Goal: Communication & Community: Answer question/provide support

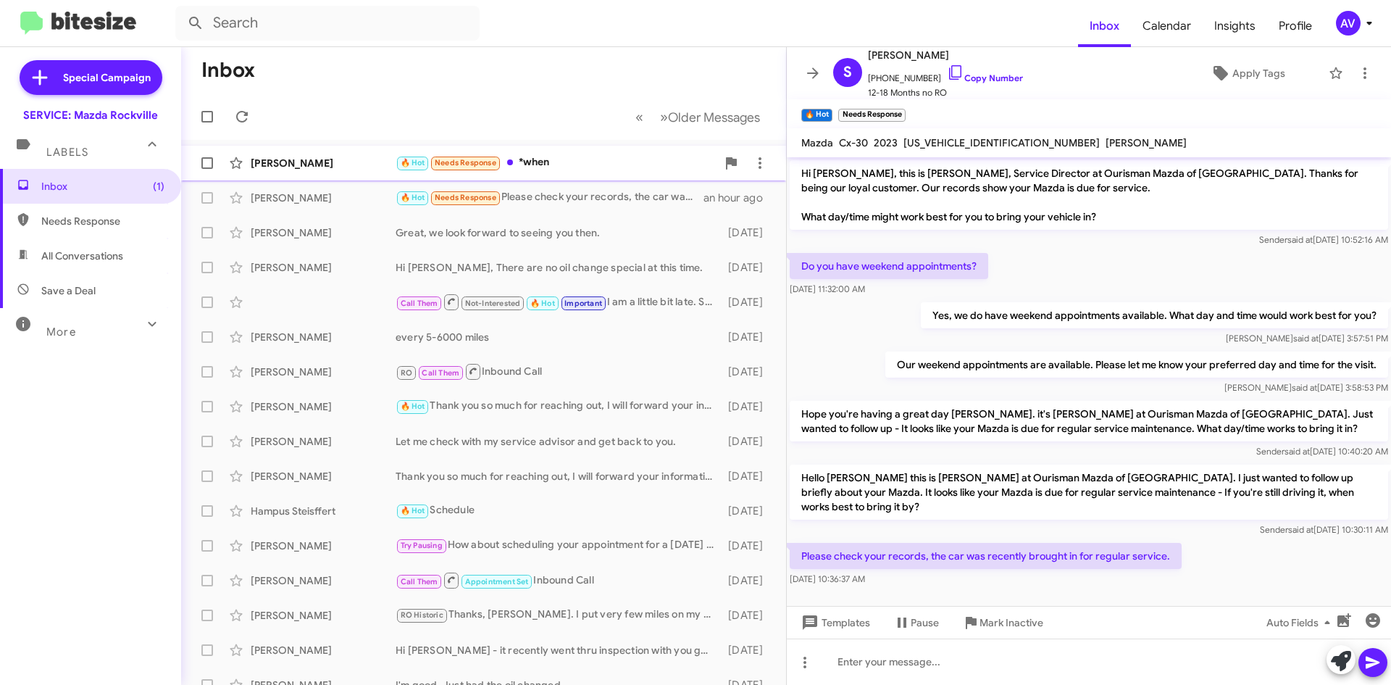
click at [517, 168] on div "🔥 Hot Needs Response *when" at bounding box center [556, 162] width 321 height 17
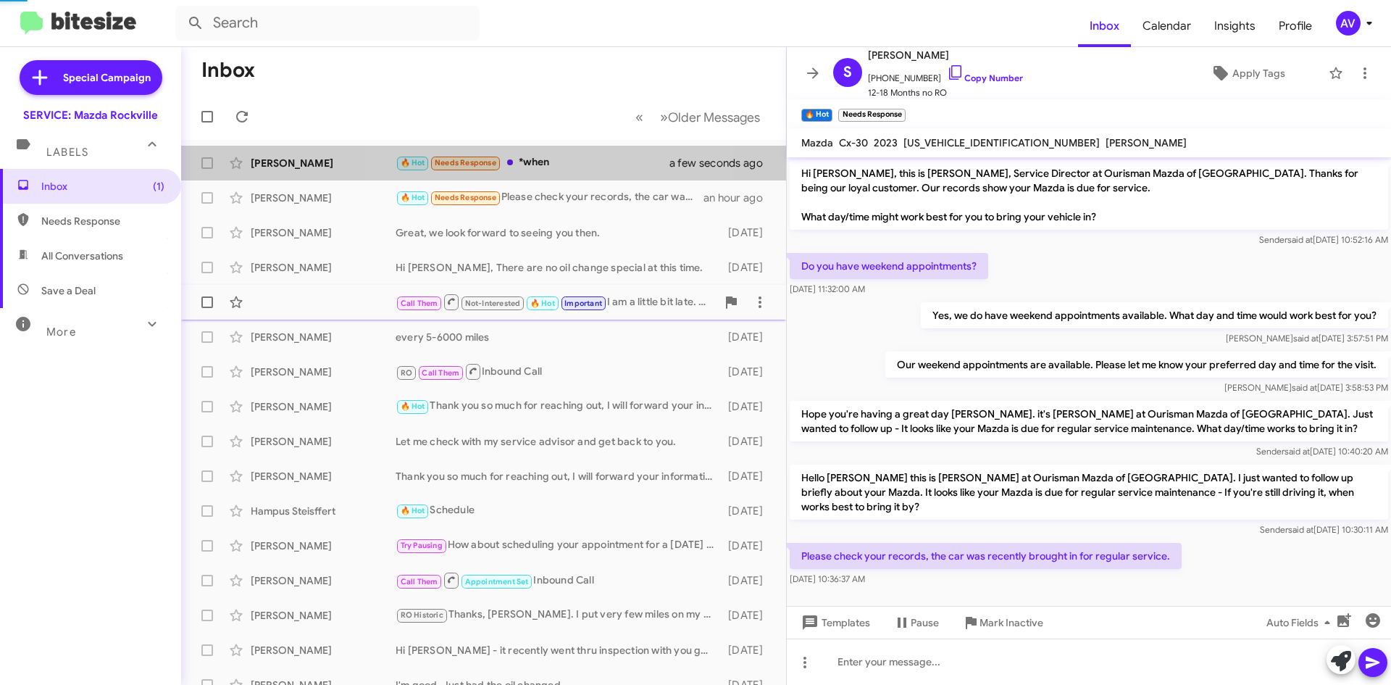
scroll to position [172, 0]
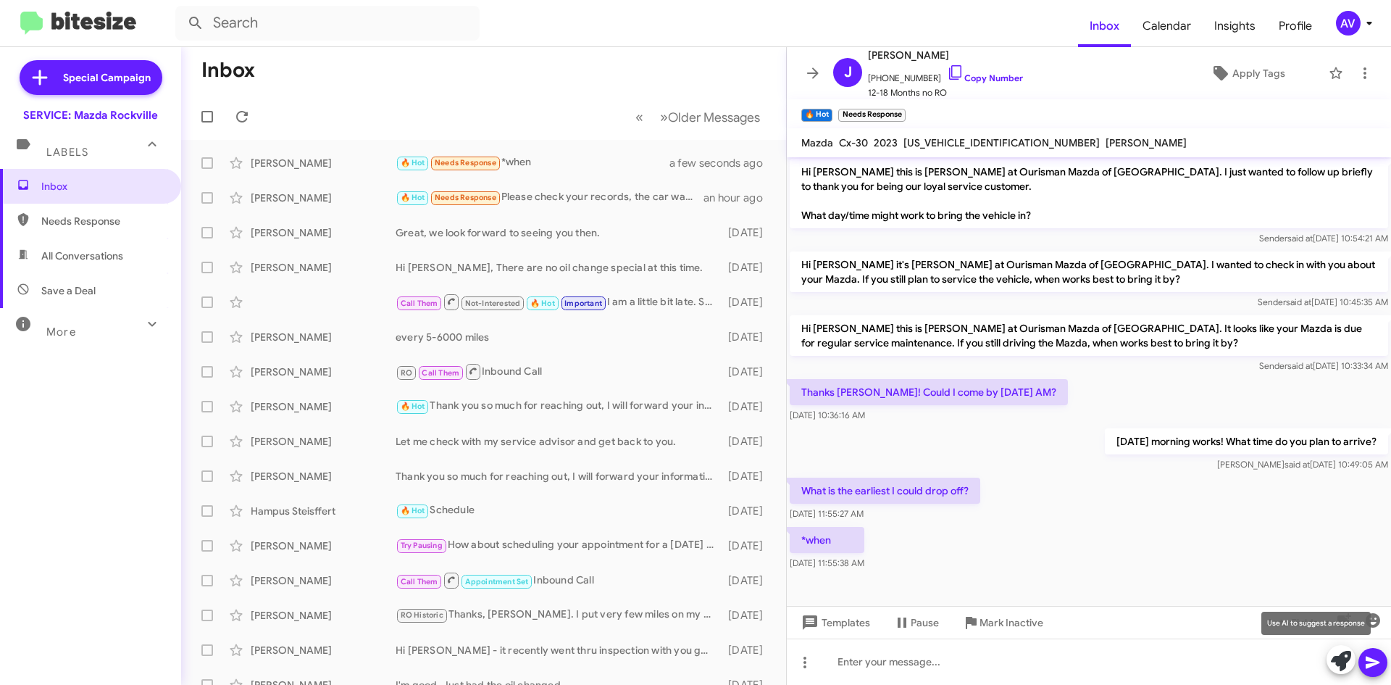
click at [1332, 668] on icon at bounding box center [1341, 661] width 20 height 20
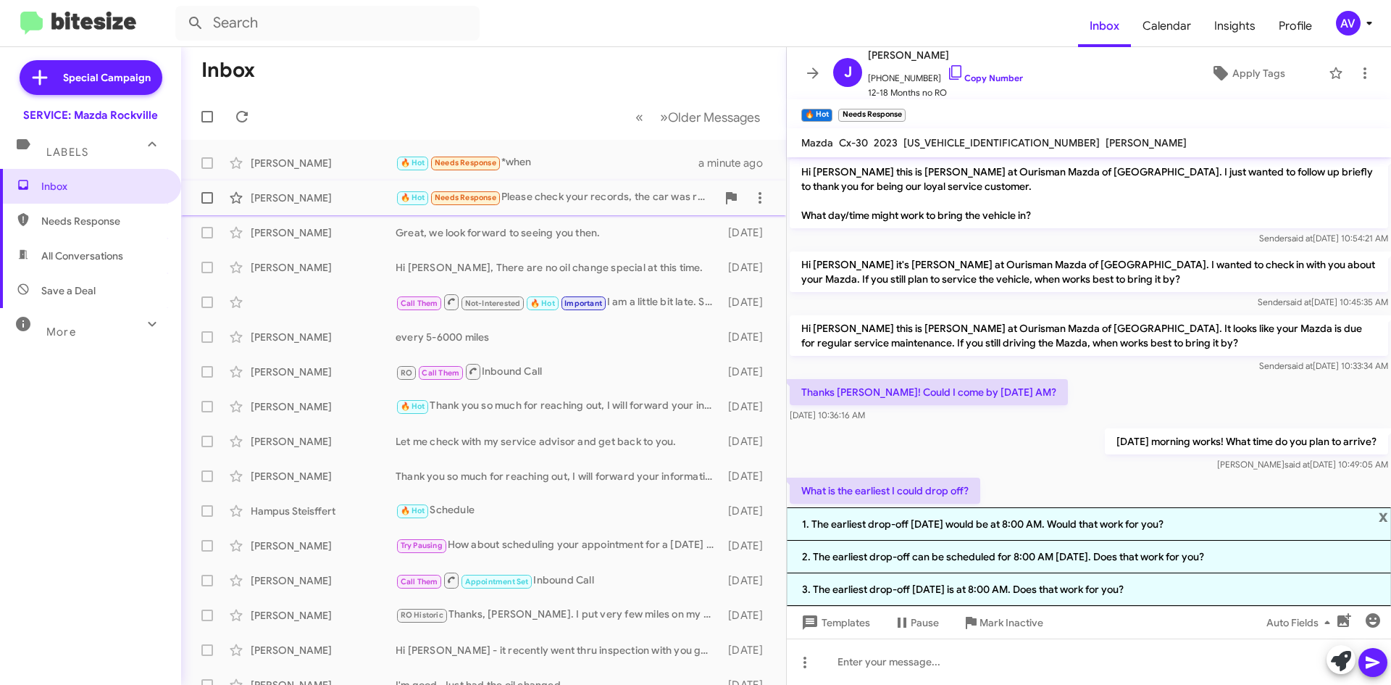
click at [636, 196] on div "🔥 Hot Needs Response Please check your records, the car was recently brought in…" at bounding box center [556, 197] width 321 height 17
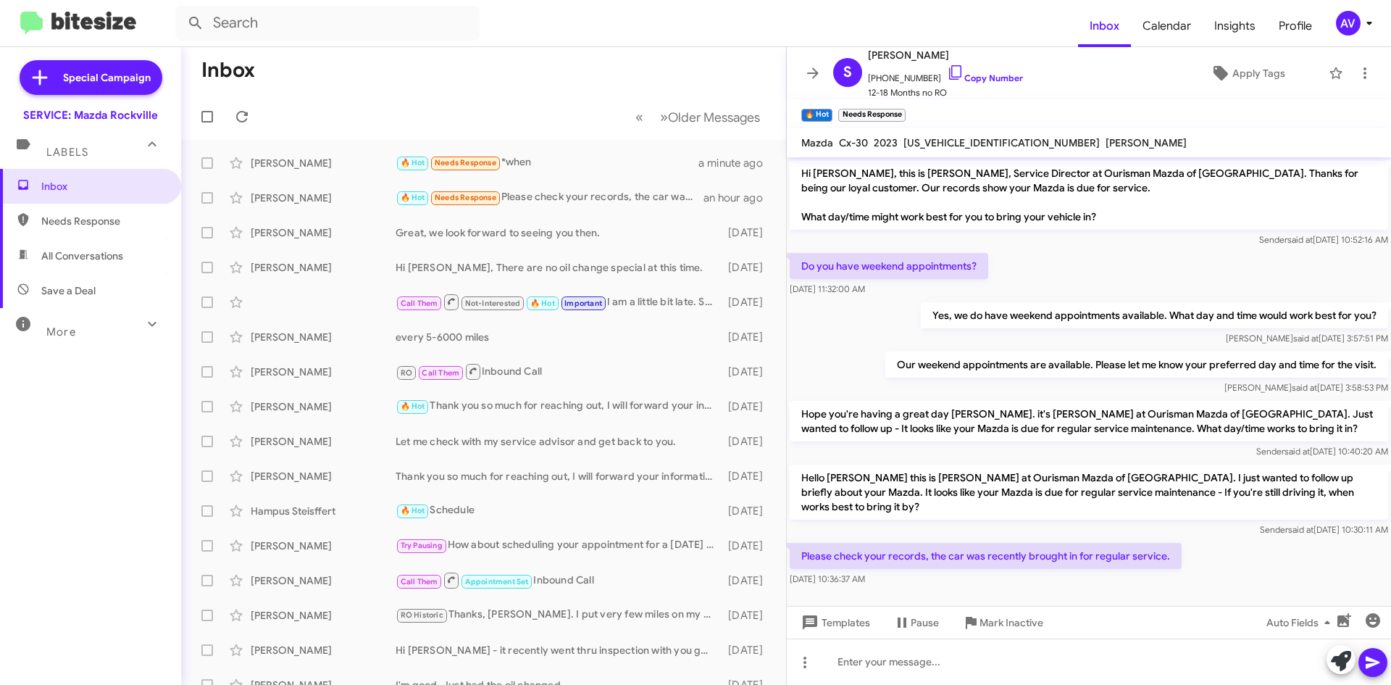
click at [1343, 24] on div "AV" at bounding box center [1348, 23] width 25 height 25
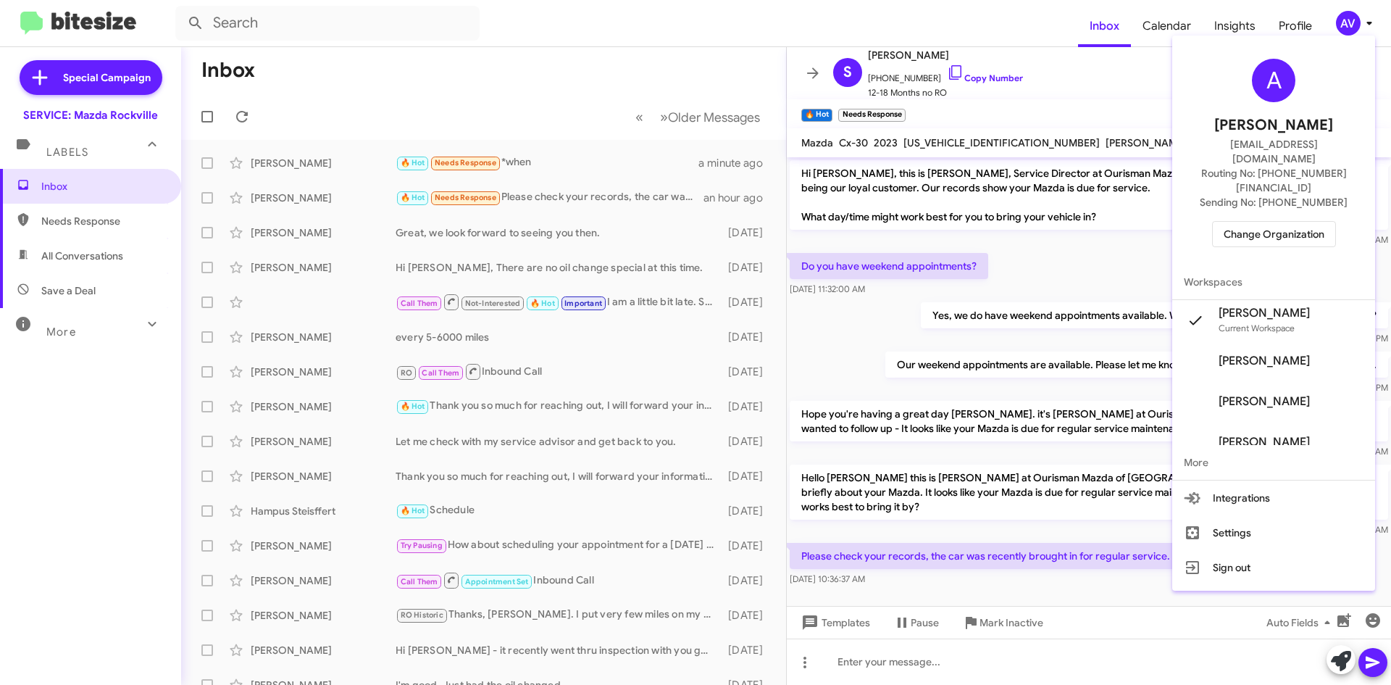
click at [1296, 222] on span "Change Organization" at bounding box center [1274, 234] width 101 height 25
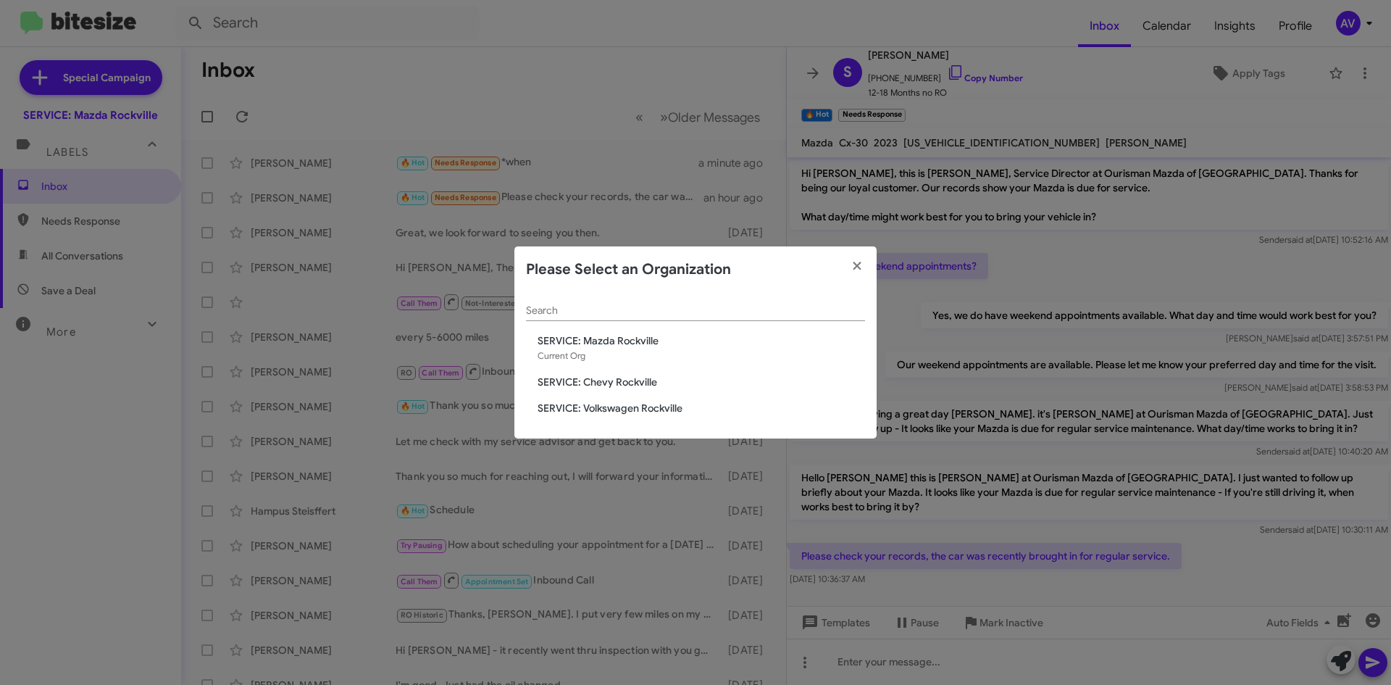
click at [694, 382] on span "SERVICE: Chevy Rockville" at bounding box center [702, 382] width 328 height 14
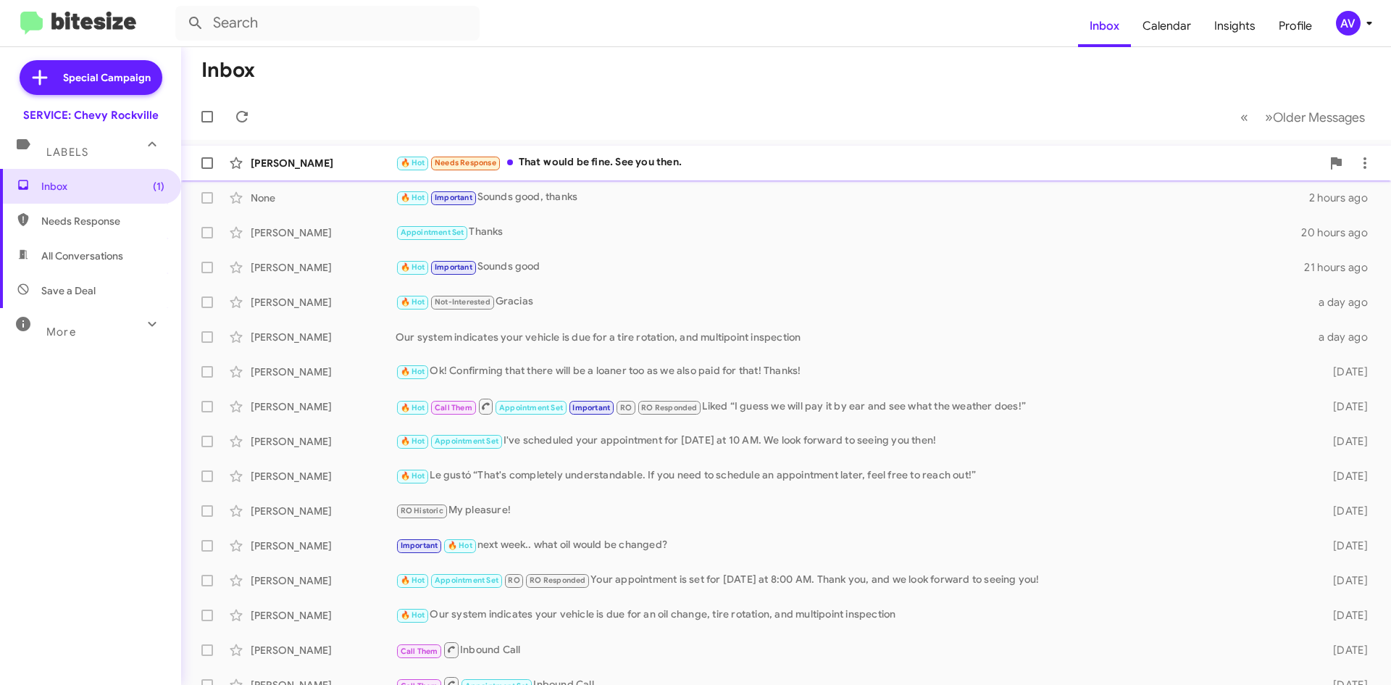
click at [744, 159] on div "🔥 Hot Needs Response That would be fine. See you then." at bounding box center [859, 162] width 926 height 17
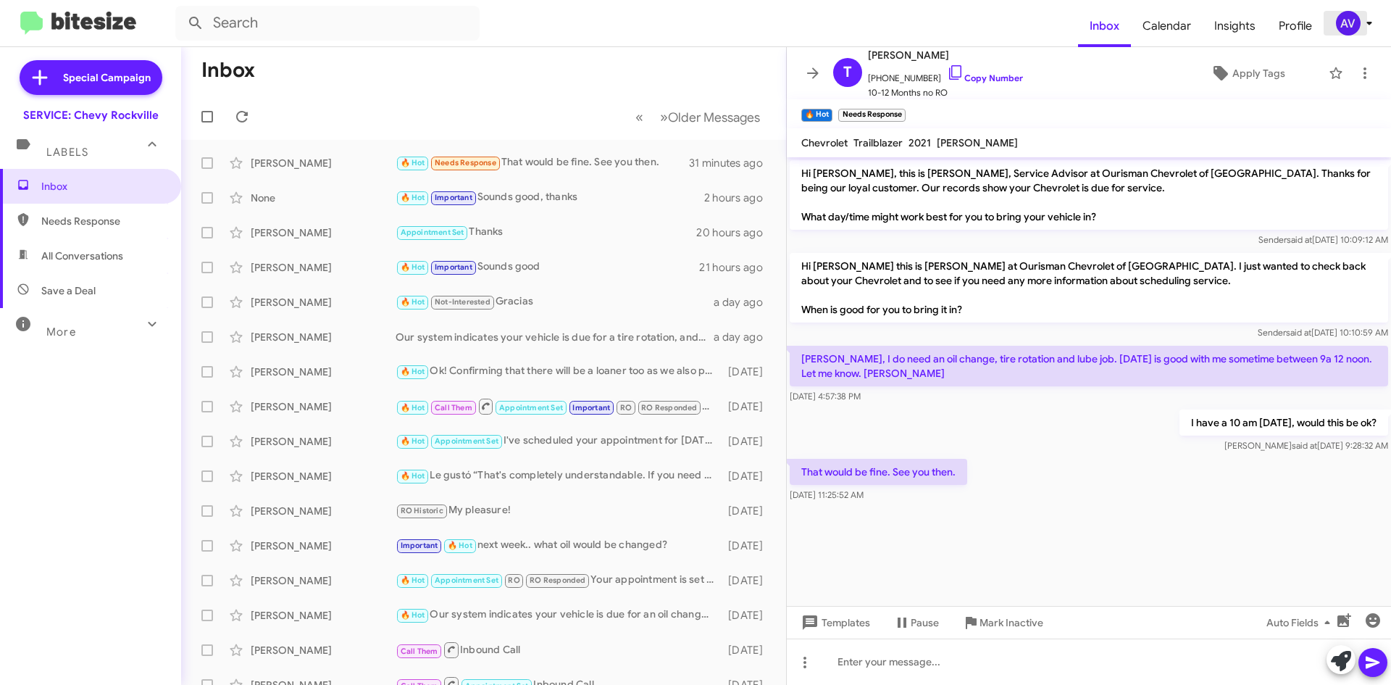
click at [1341, 20] on div "AV" at bounding box center [1348, 23] width 25 height 25
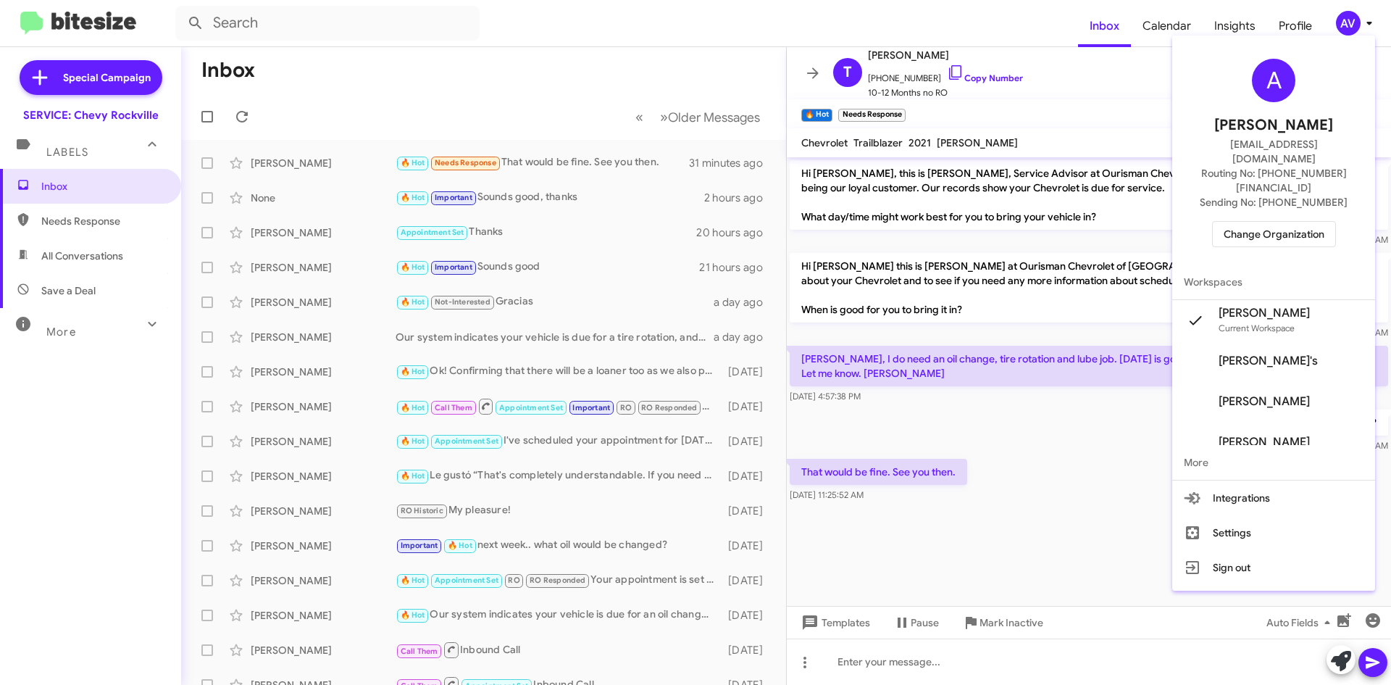
click at [1239, 222] on span "Change Organization" at bounding box center [1274, 234] width 101 height 25
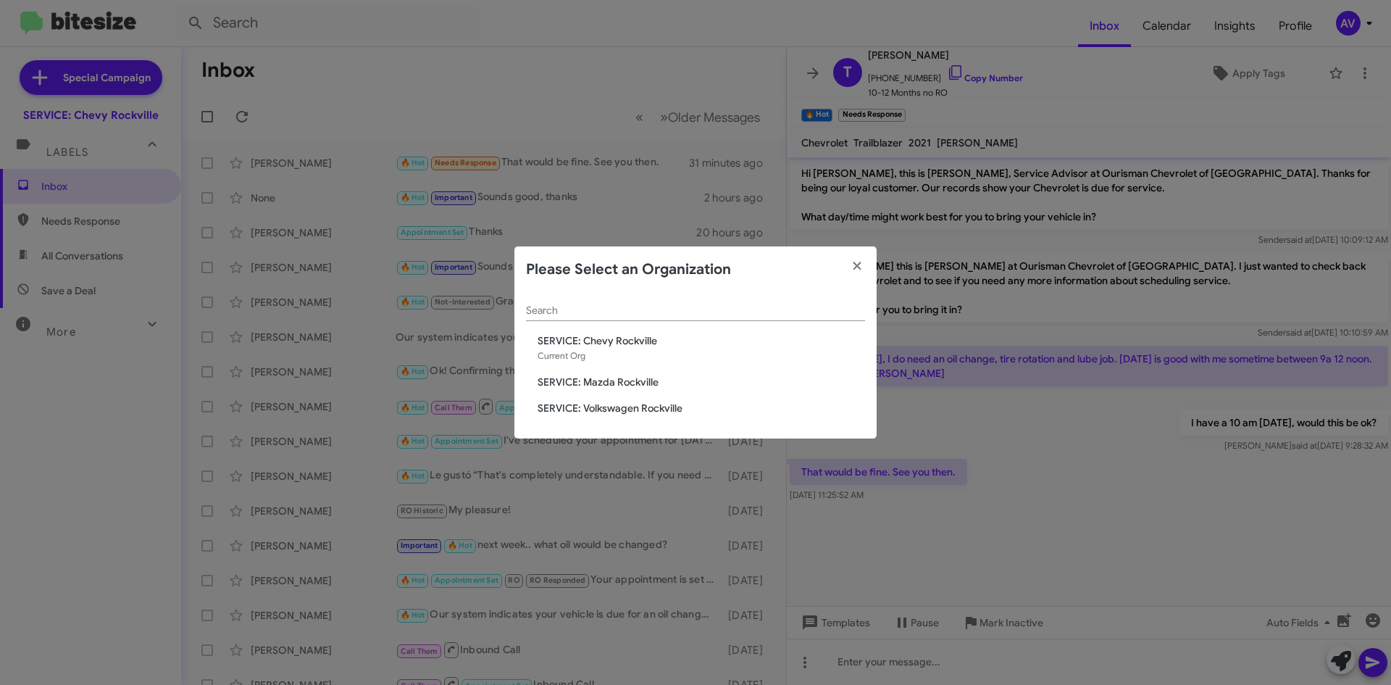
click at [648, 411] on span "SERVICE: Volkswagen Rockville" at bounding box center [702, 408] width 328 height 14
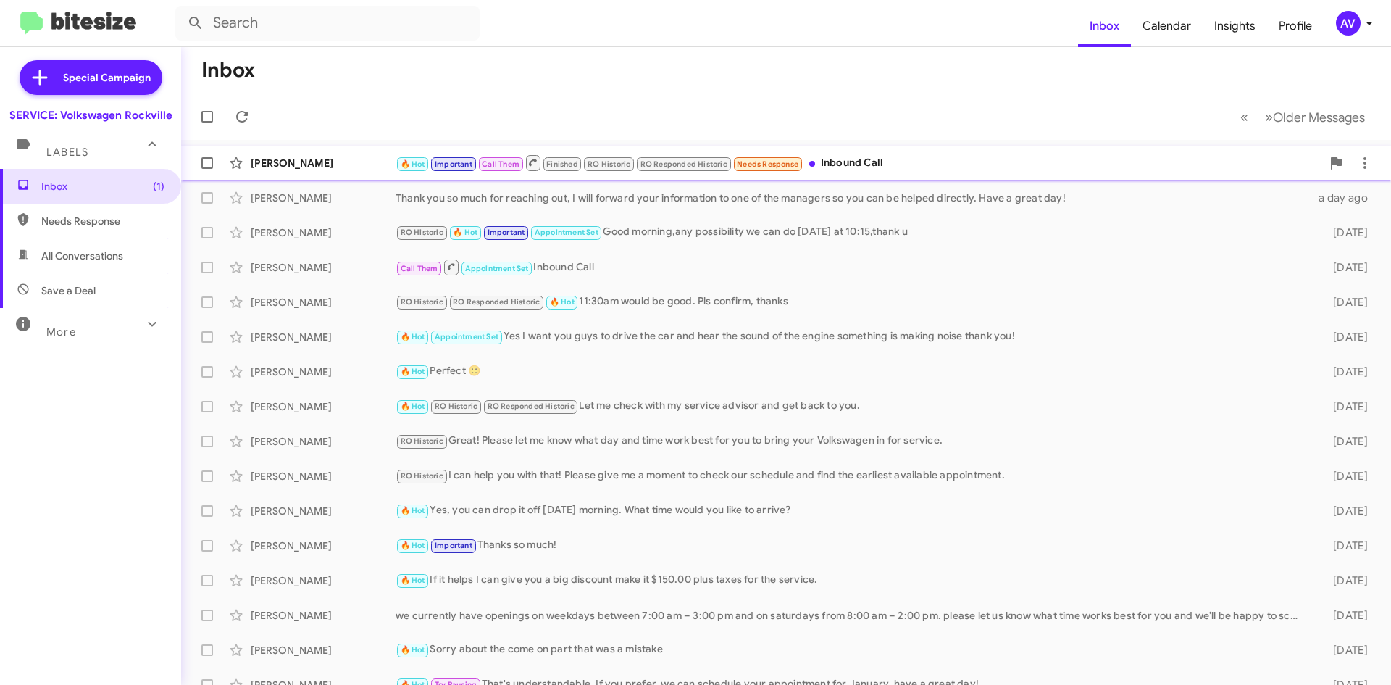
click at [896, 170] on div "🔥 Hot Important Call Them Finished RO Historic RO Responded Historic Needs Resp…" at bounding box center [859, 163] width 926 height 18
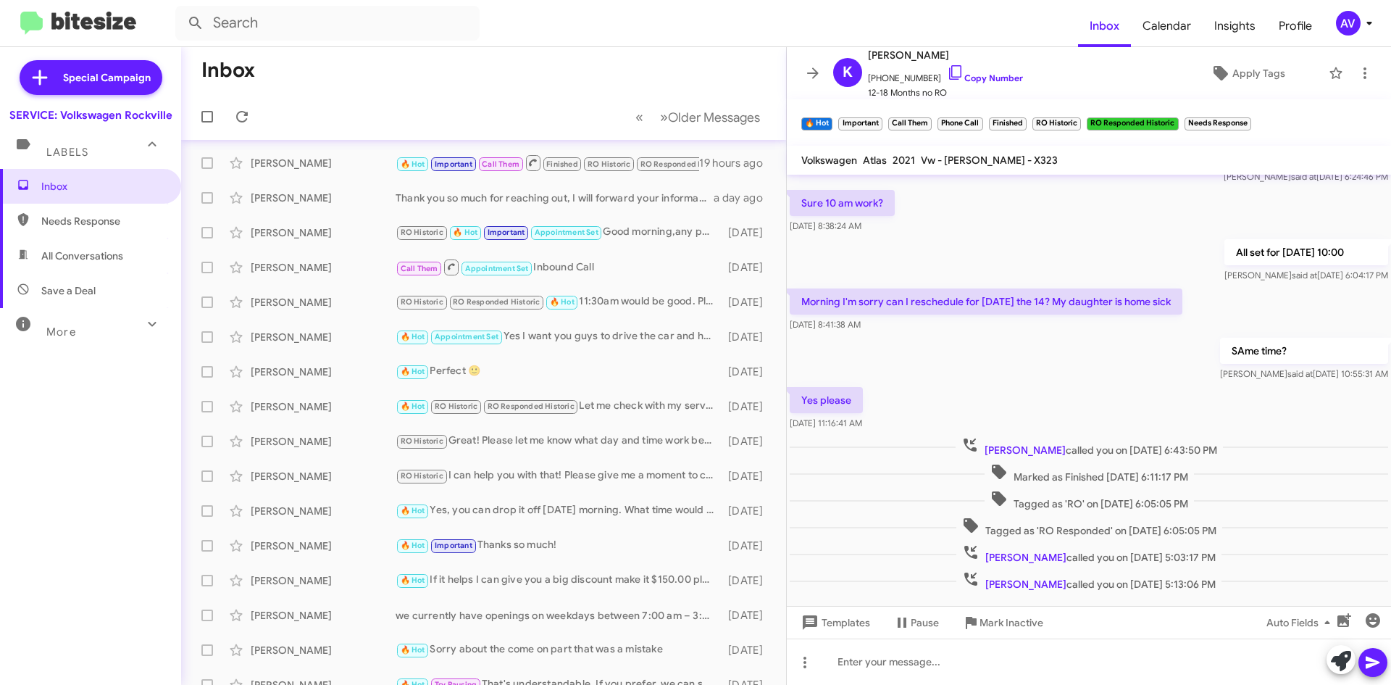
scroll to position [157, 0]
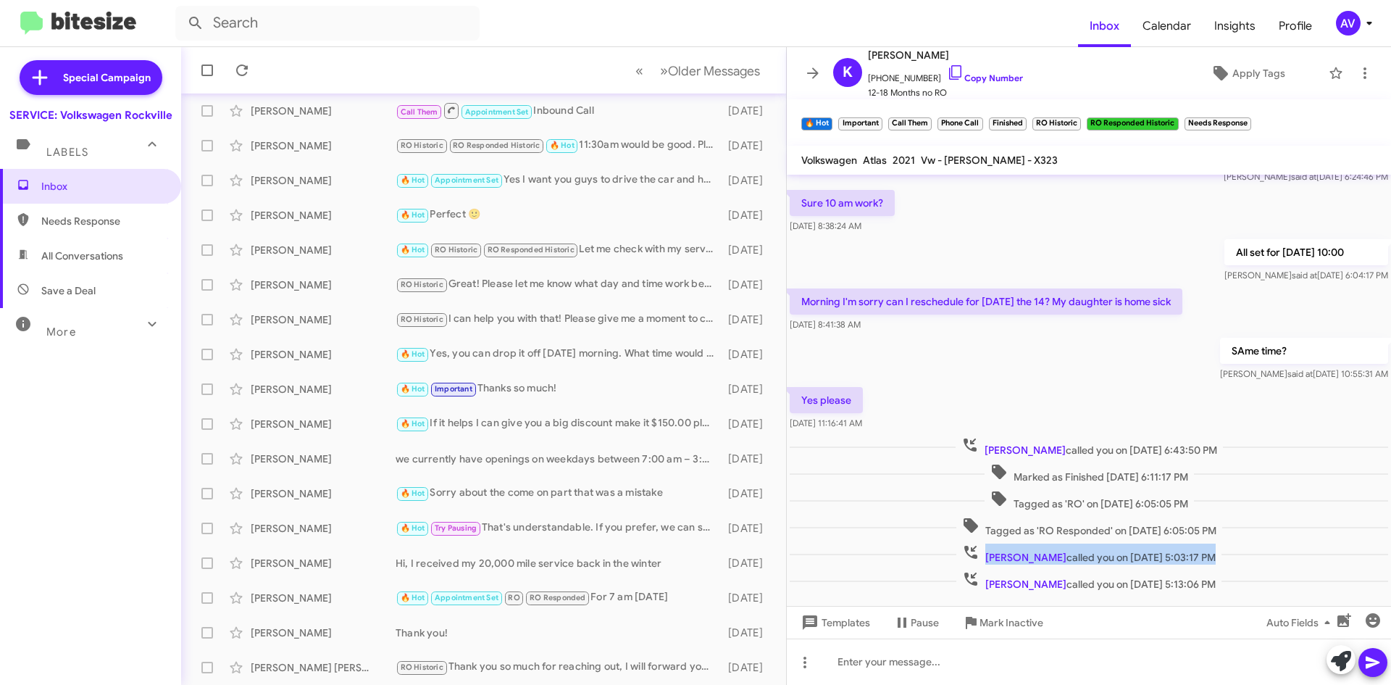
drag, startPoint x: 862, startPoint y: 568, endPoint x: 852, endPoint y: 579, distance: 14.9
click at [854, 578] on div "Hi [PERSON_NAME], this is [PERSON_NAME], Service Director at Ourisman Volkswage…" at bounding box center [1089, 231] width 604 height 726
